Goal: Transaction & Acquisition: Purchase product/service

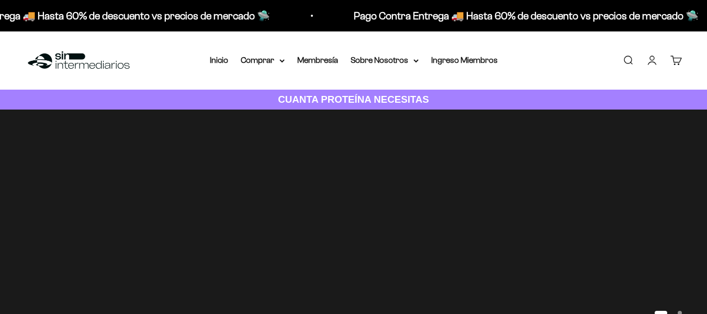
click at [552, 46] on div "Menú [GEOGRAPHIC_DATA] Inicio Comprar Proteínas Ver Todos Whey Iso Vegan Pancak…" at bounding box center [353, 60] width 707 height 58
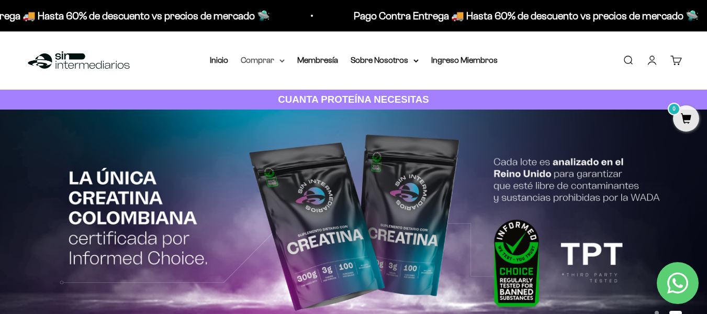
click at [264, 65] on summary "Comprar" at bounding box center [263, 60] width 44 height 14
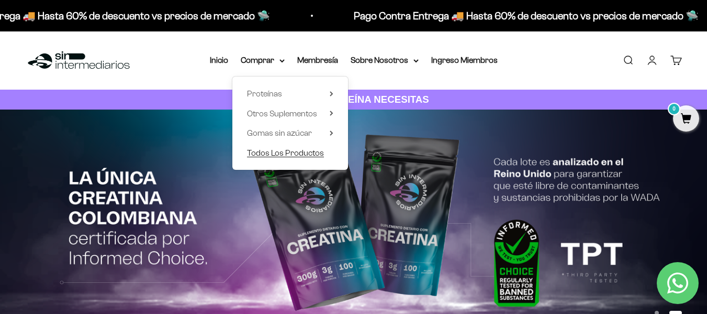
click at [305, 155] on span "Todos Los Productos" at bounding box center [285, 152] width 77 height 9
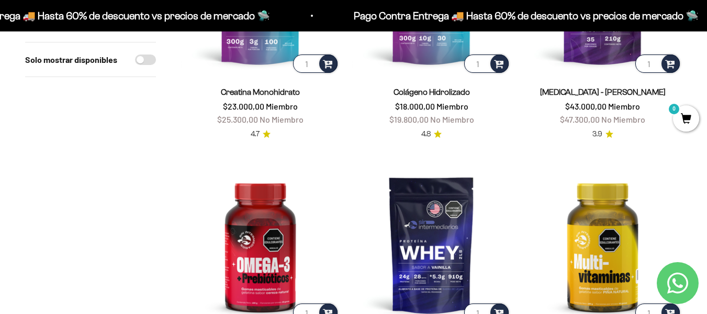
scroll to position [157, 0]
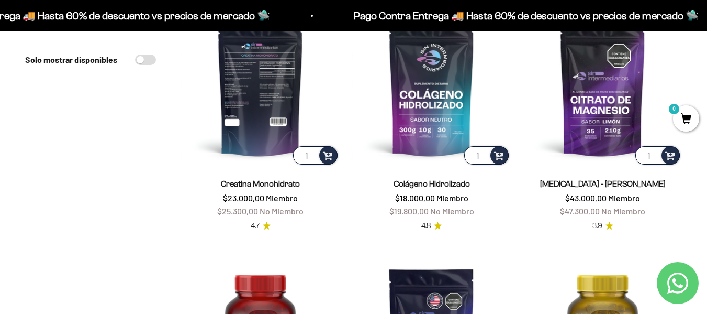
click at [277, 94] on img at bounding box center [260, 87] width 159 height 159
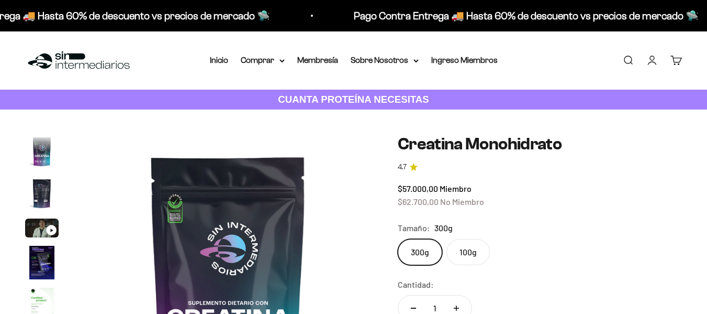
scroll to position [43, 0]
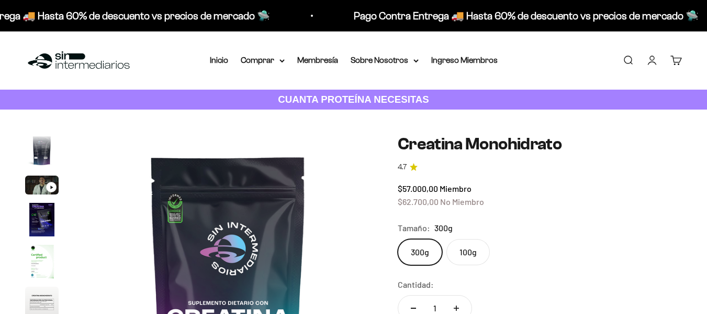
click at [470, 259] on label "100g" at bounding box center [468, 252] width 43 height 26
click at [398, 239] on input "100g" at bounding box center [397, 238] width 1 height 1
radio input "true"
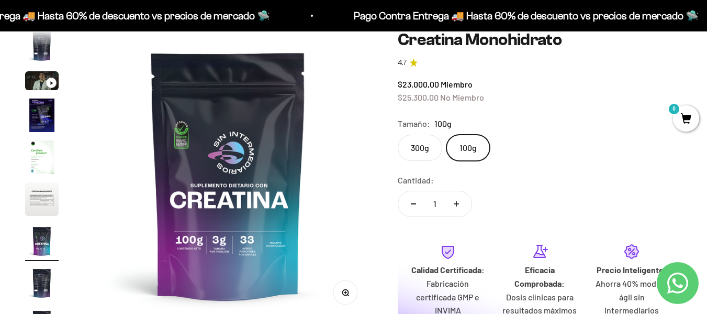
scroll to position [105, 0]
click at [241, 195] on img at bounding box center [228, 174] width 289 height 289
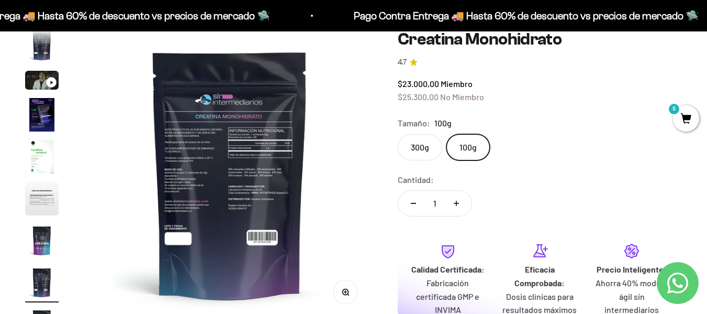
scroll to position [0, 2066]
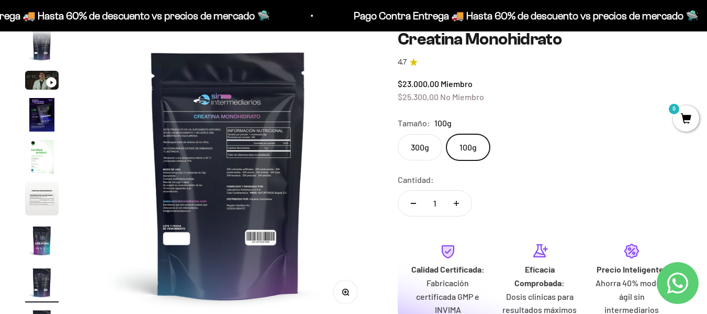
click at [143, 198] on img at bounding box center [228, 174] width 289 height 289
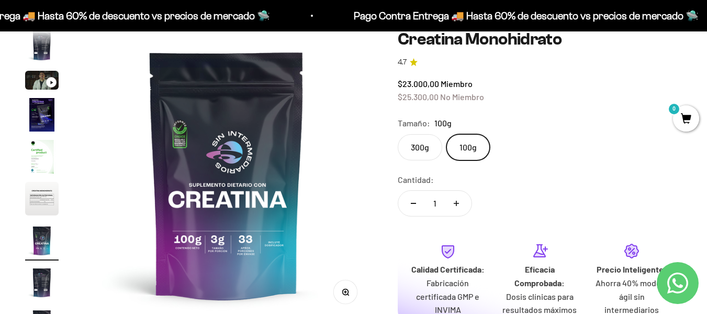
scroll to position [0, 1771]
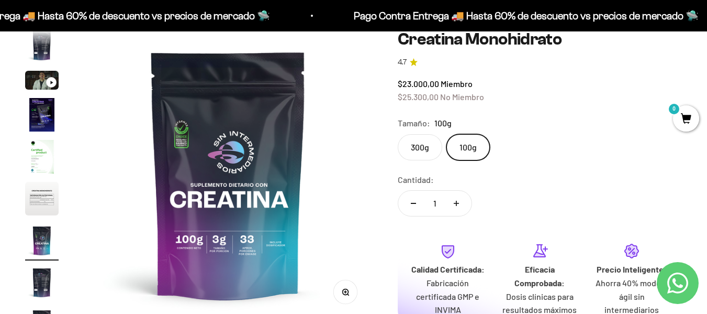
click at [36, 202] on img "Ir al artículo 6" at bounding box center [42, 199] width 34 height 34
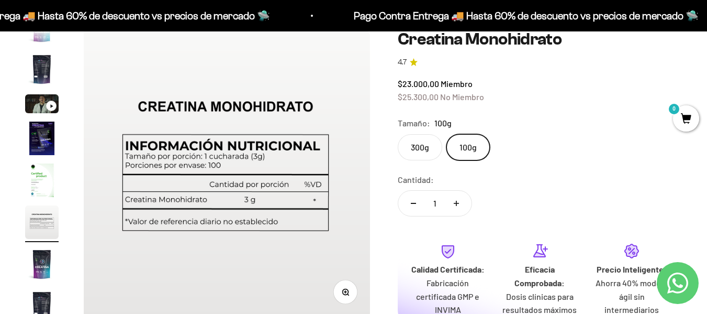
scroll to position [0, 1476]
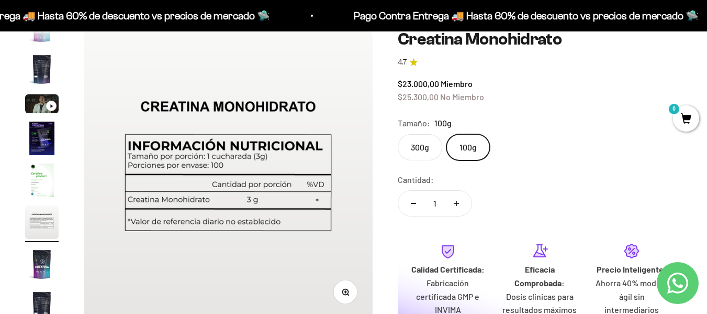
click at [35, 192] on img "Ir al artículo 5" at bounding box center [42, 180] width 34 height 34
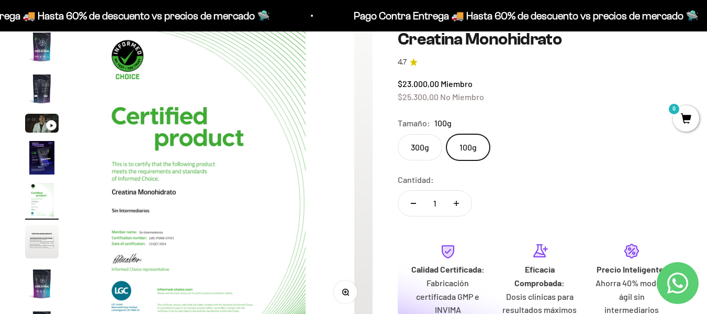
scroll to position [0, 1181]
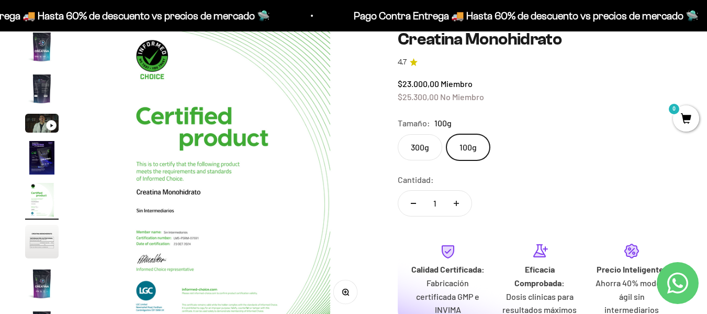
click at [43, 158] on img "Ir al artículo 4" at bounding box center [42, 158] width 34 height 34
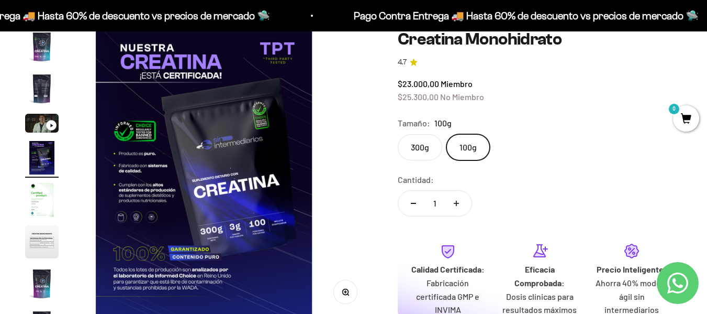
scroll to position [0, 886]
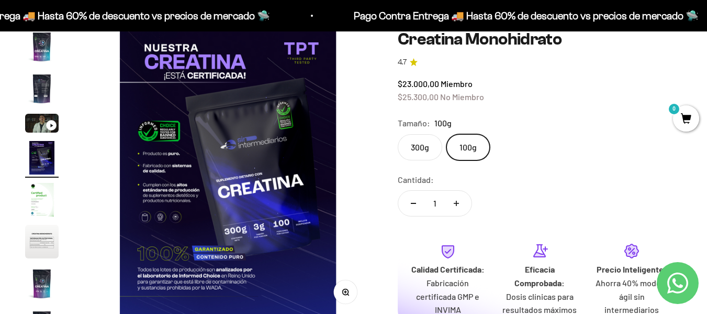
click at [39, 86] on img "Ir al artículo 2" at bounding box center [42, 89] width 34 height 34
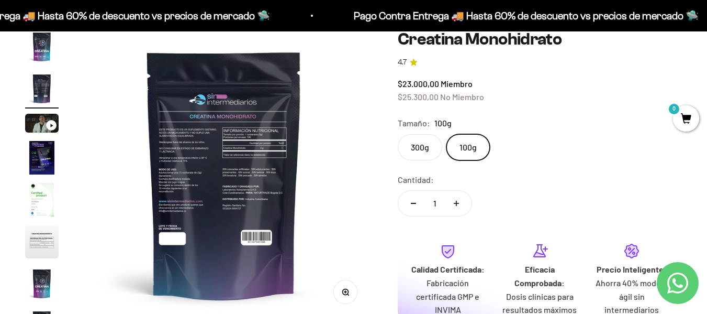
scroll to position [0, 295]
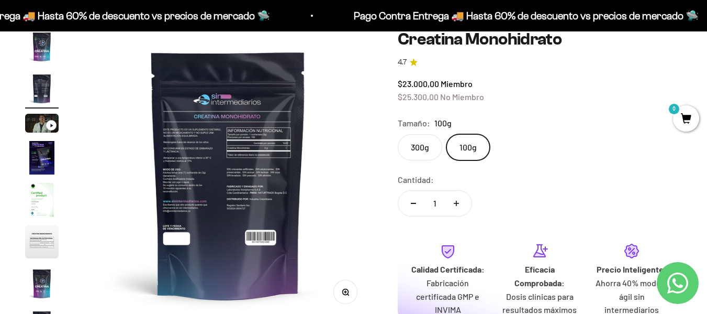
click at [41, 52] on img "Ir al artículo 1" at bounding box center [42, 47] width 34 height 34
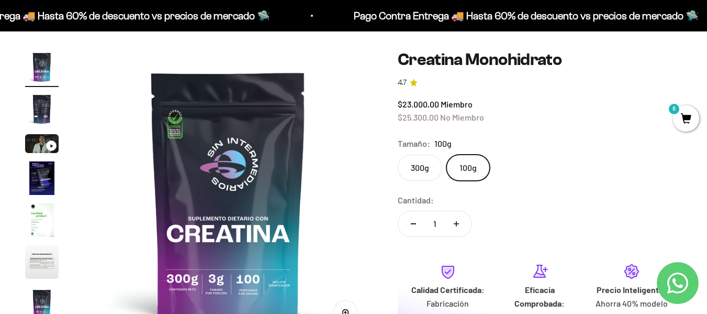
scroll to position [52, 0]
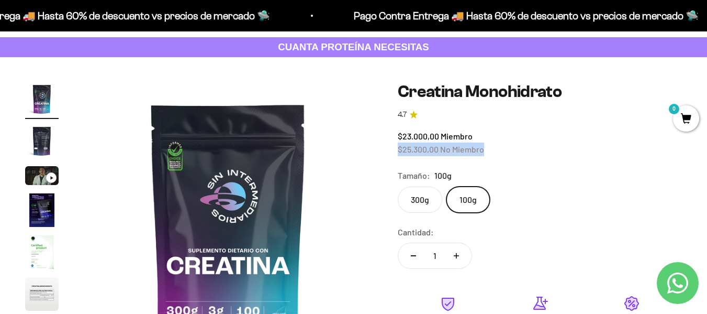
drag, startPoint x: 393, startPoint y: 150, endPoint x: 521, endPoint y: 149, distance: 128.3
click at [521, 149] on div "Zoom Ir al artículo 1 Ir al artículo 2 Ir al artículo 3 Ir al artículo 4 Ir al …" at bounding box center [353, 256] width 657 height 349
click at [423, 202] on label "300g" at bounding box center [420, 199] width 45 height 26
click at [398, 186] on input "300g" at bounding box center [397, 186] width 1 height 1
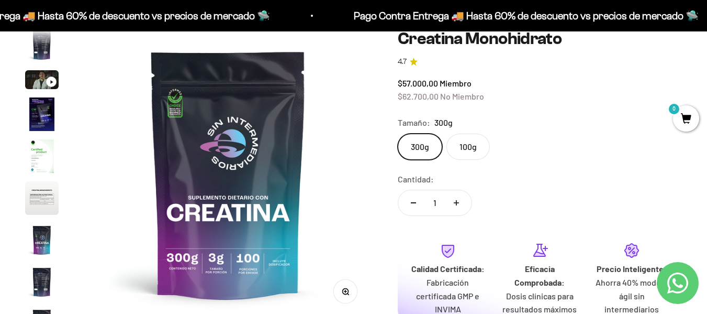
scroll to position [105, 0]
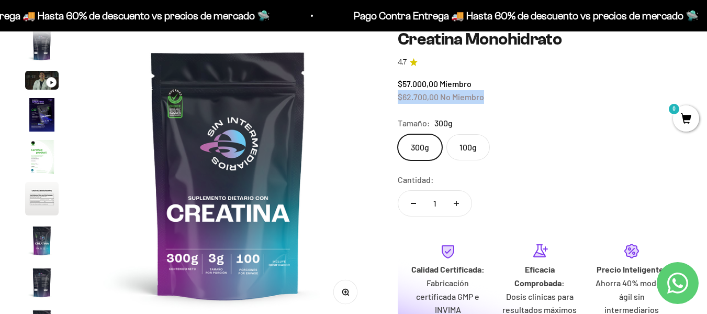
drag, startPoint x: 396, startPoint y: 98, endPoint x: 511, endPoint y: 94, distance: 114.7
click at [511, 94] on div "Zoom Ir al artículo 1 Ir al artículo 2 Ir al artículo 3 Ir al artículo 4 Ir al …" at bounding box center [353, 204] width 657 height 349
click at [513, 97] on div "$57.000,00 Miembro $62.700,00 No Miembro" at bounding box center [540, 90] width 284 height 27
click at [462, 149] on label "100g" at bounding box center [468, 147] width 43 height 26
click at [398, 134] on input "100g" at bounding box center [397, 134] width 1 height 1
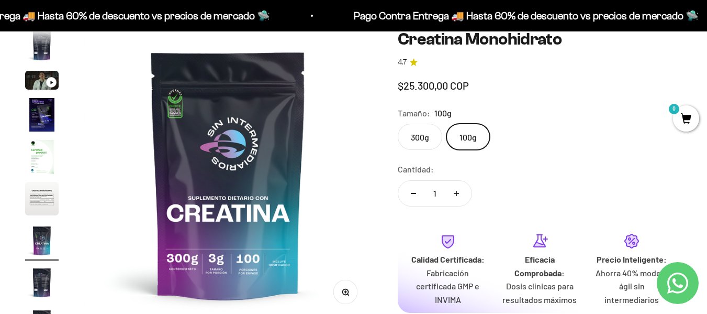
scroll to position [0, 1771]
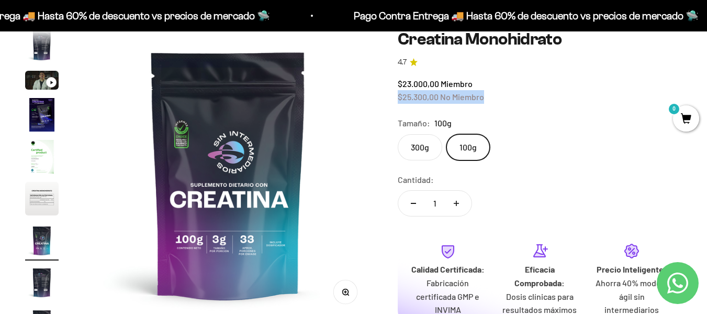
drag, startPoint x: 391, startPoint y: 98, endPoint x: 511, endPoint y: 103, distance: 120.5
click at [511, 103] on div "Zoom Ir al artículo 1 Ir al artículo 2 Ir al artículo 3 Ir al artículo 4 Ir al …" at bounding box center [353, 204] width 657 height 349
click at [460, 206] on button "Aumentar cantidad" at bounding box center [456, 203] width 30 height 25
type input "2"
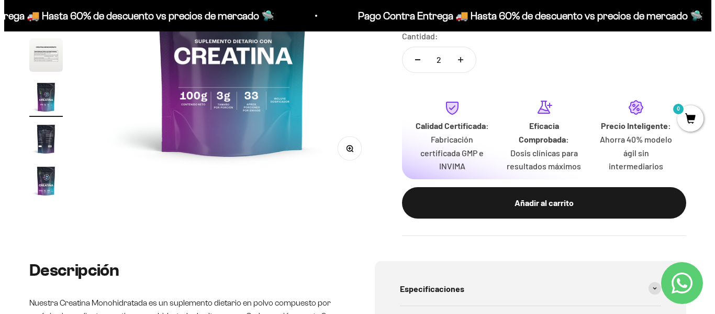
scroll to position [262, 0]
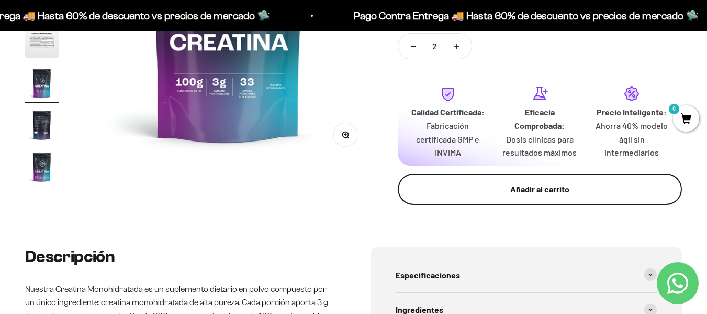
click at [527, 193] on div "Añadir al carrito" at bounding box center [540, 189] width 242 height 14
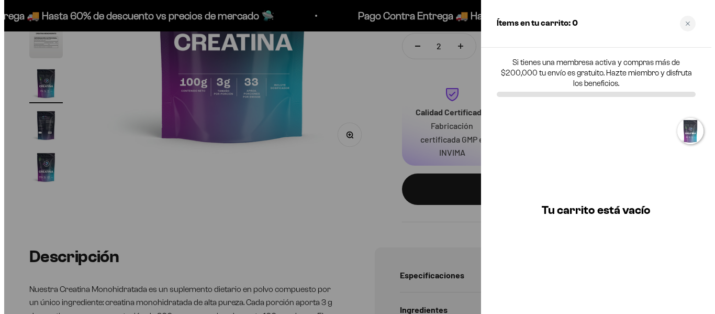
scroll to position [0, 1797]
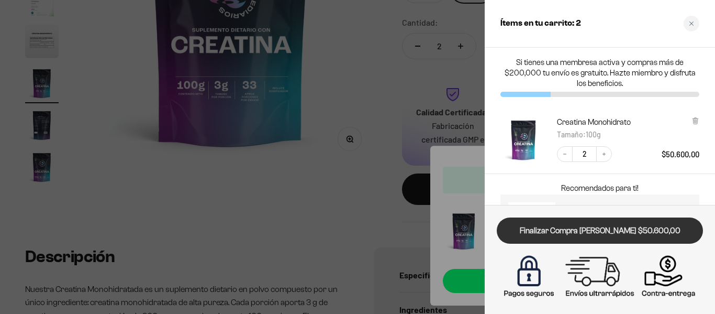
click at [635, 231] on link "Finalizar Compra Segura $50.600,00" at bounding box center [600, 230] width 206 height 27
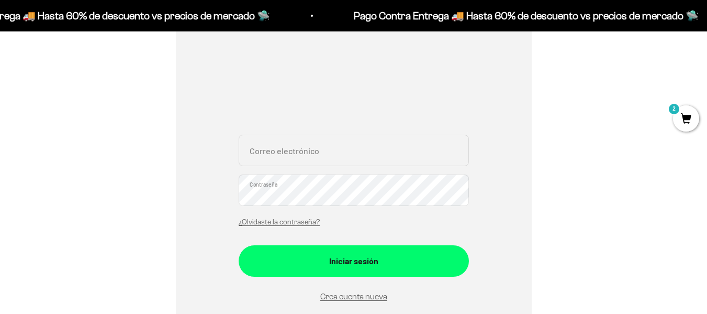
scroll to position [157, 0]
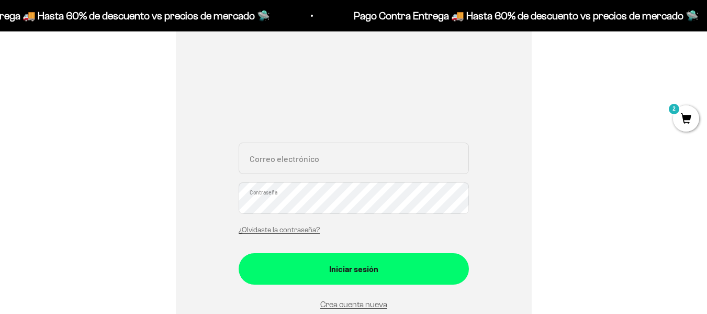
click at [391, 164] on input "Correo electrónico" at bounding box center [354, 157] width 230 height 31
